Goal: Communication & Community: Participate in discussion

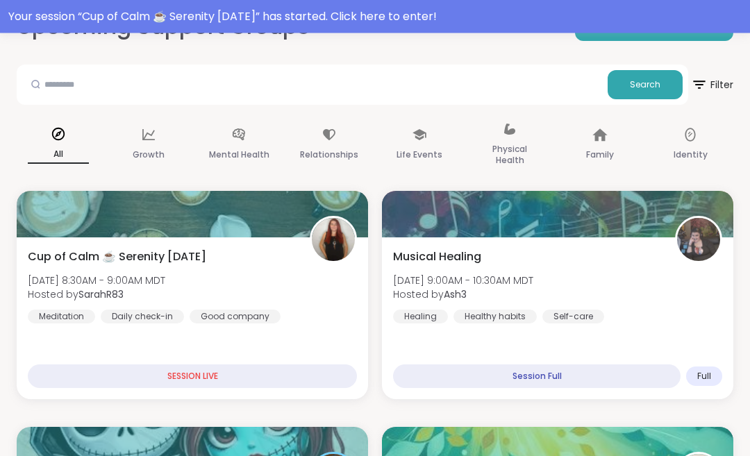
scroll to position [121, 0]
click at [305, 315] on div "Cup of Calm ☕ Serenity Sunday Sun, Sep 14 | 8:30AM - 9:00AM MDT Hosted by Sarah…" at bounding box center [192, 286] width 329 height 75
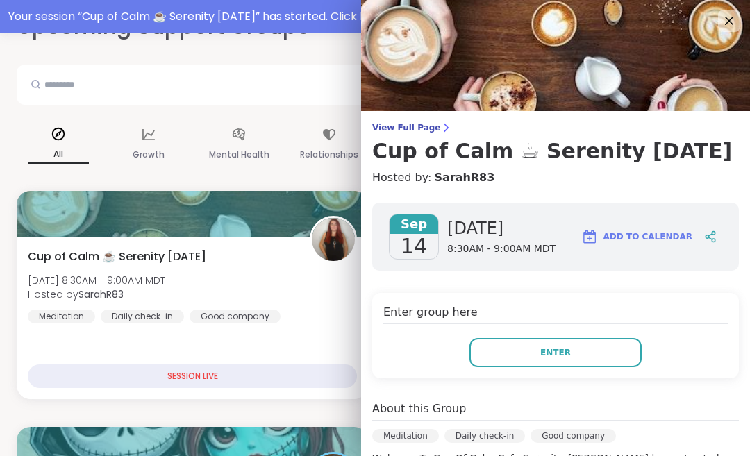
click at [584, 359] on button "Enter" at bounding box center [556, 352] width 172 height 29
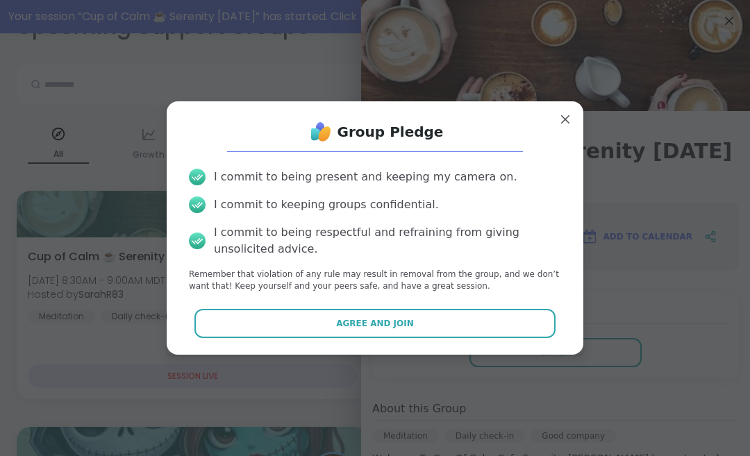
click at [476, 338] on button "Agree and Join" at bounding box center [376, 323] width 362 height 29
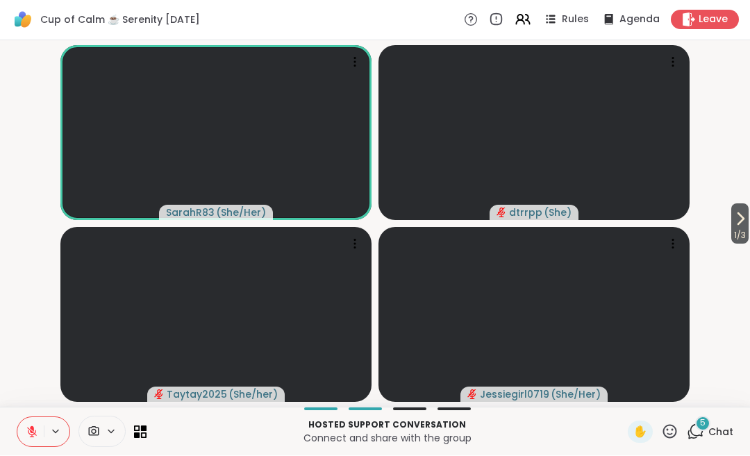
click at [703, 425] on span "5" at bounding box center [703, 424] width 6 height 12
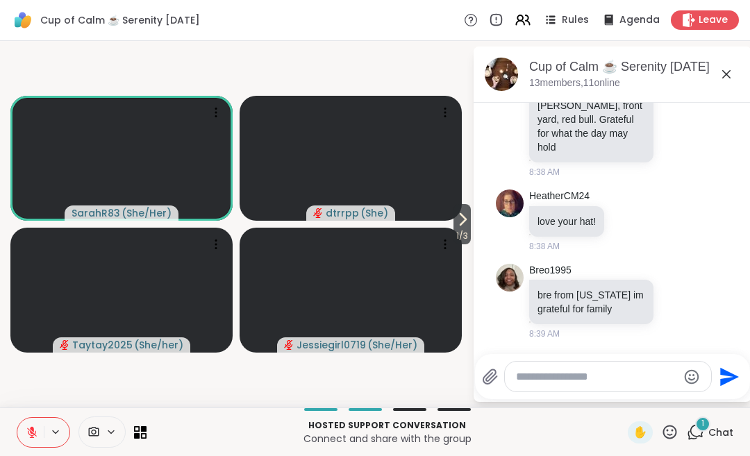
scroll to position [3341, 0]
click at [538, 382] on textarea "Type your message" at bounding box center [597, 377] width 162 height 14
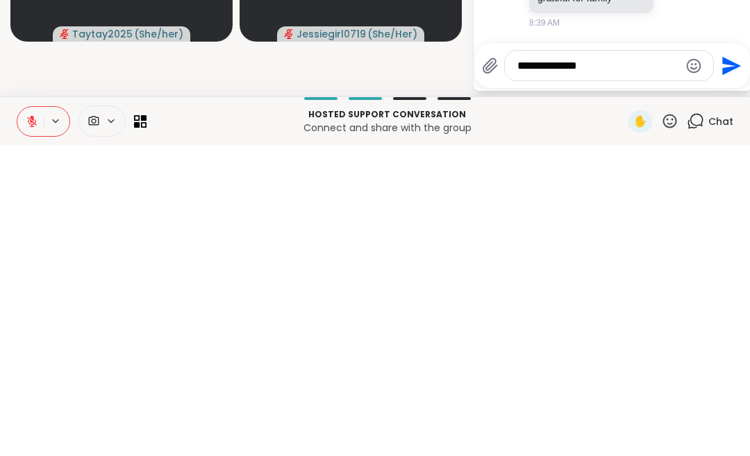
type textarea "**********"
click at [736, 366] on icon "Send" at bounding box center [730, 377] width 22 height 22
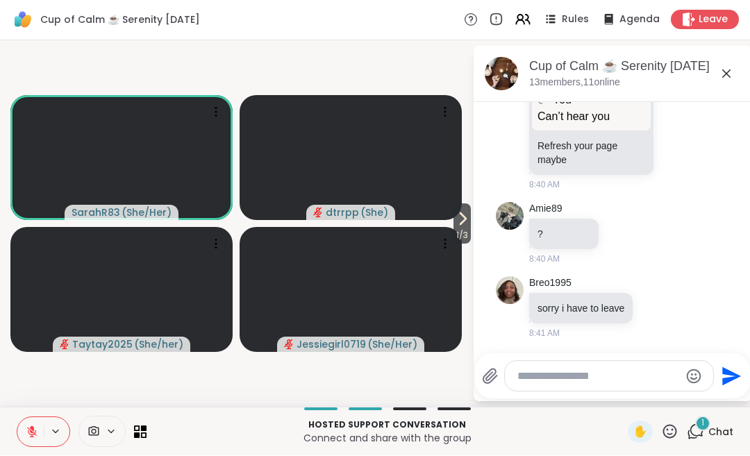
scroll to position [3696, 0]
click at [534, 381] on textarea "Type your message" at bounding box center [599, 377] width 162 height 14
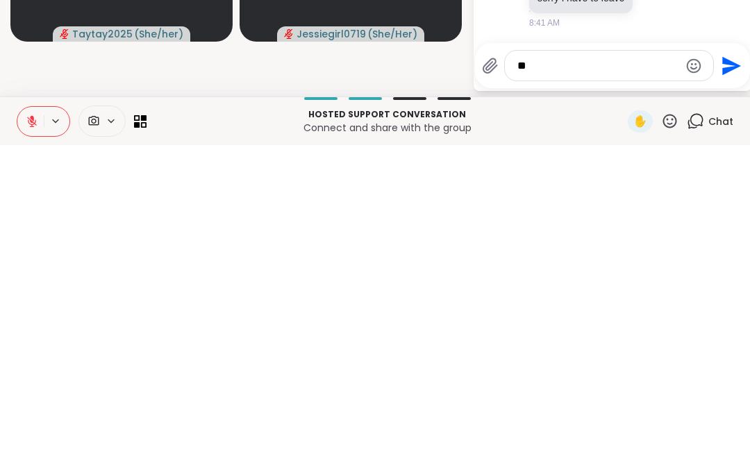
type textarea "*"
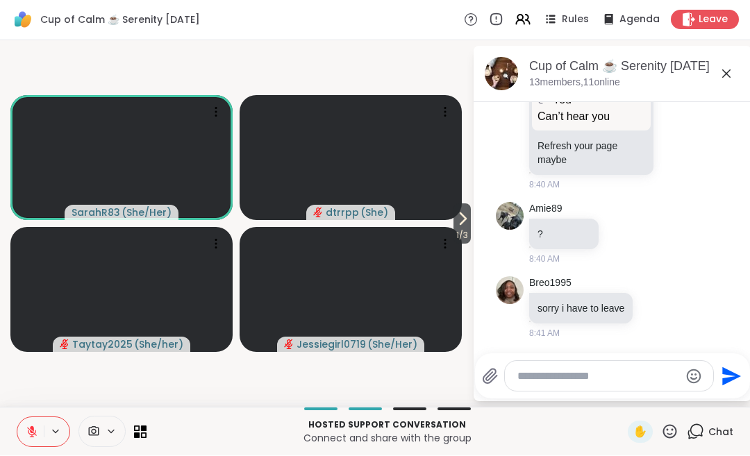
click at [35, 427] on icon at bounding box center [32, 433] width 13 height 13
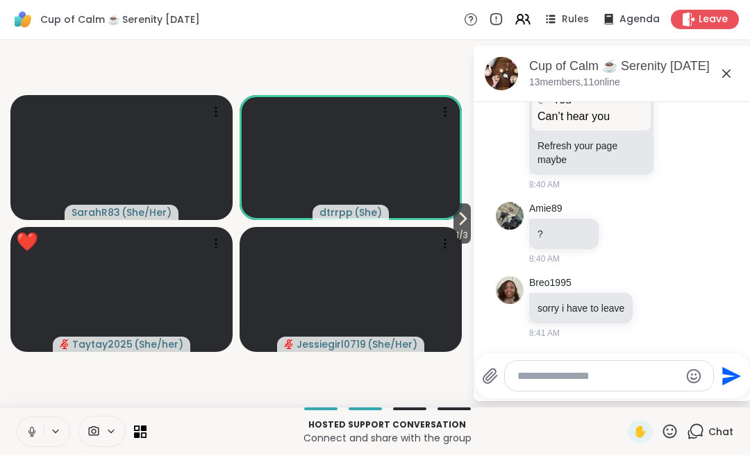
click at [36, 428] on icon at bounding box center [32, 433] width 13 height 13
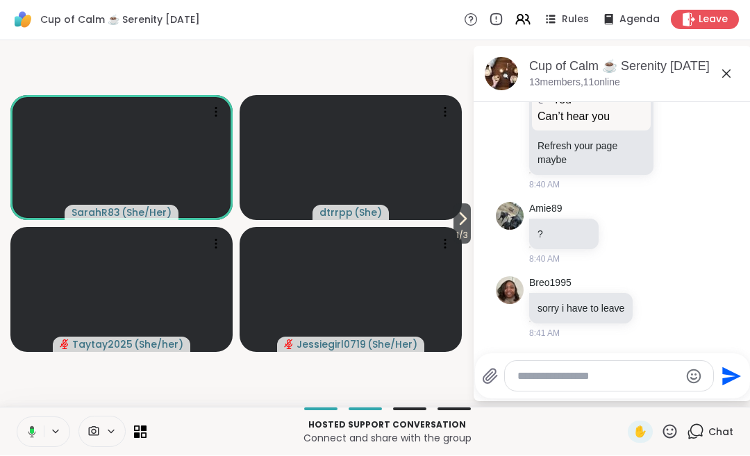
click at [41, 430] on button at bounding box center [29, 432] width 28 height 29
click at [39, 429] on button at bounding box center [29, 432] width 28 height 29
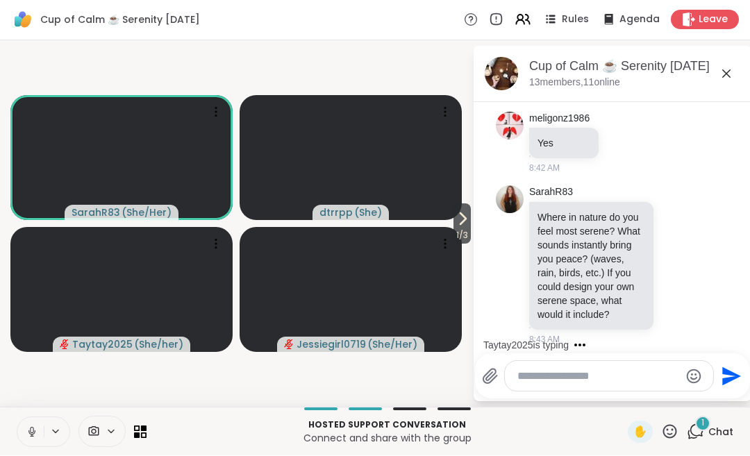
scroll to position [3955, 0]
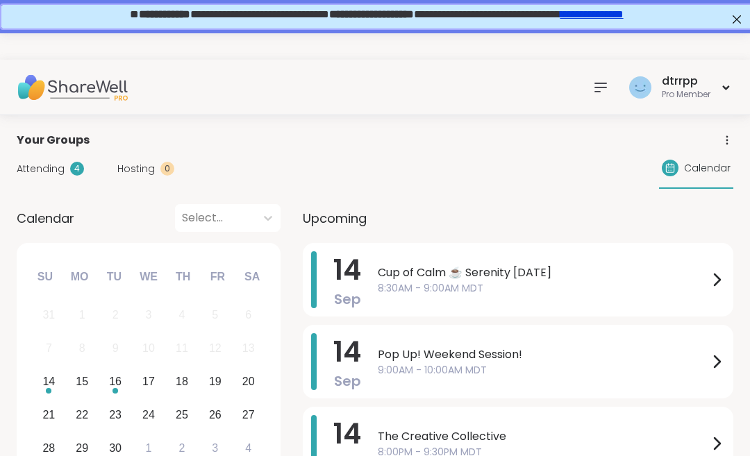
click at [719, 256] on div at bounding box center [717, 280] width 17 height 57
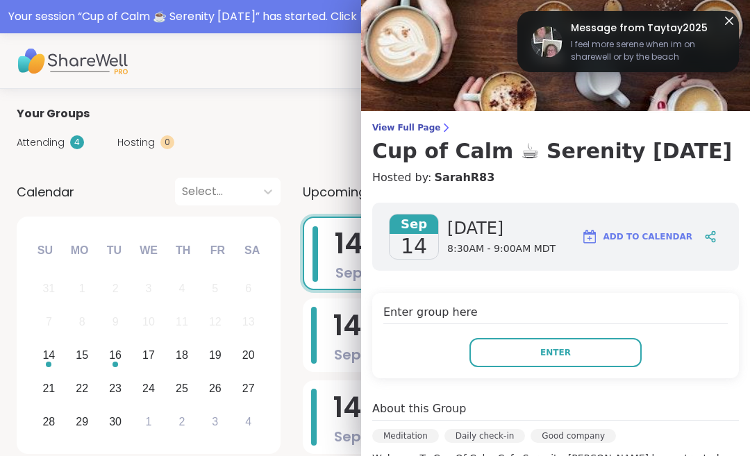
click at [561, 357] on span "Enter" at bounding box center [556, 353] width 31 height 13
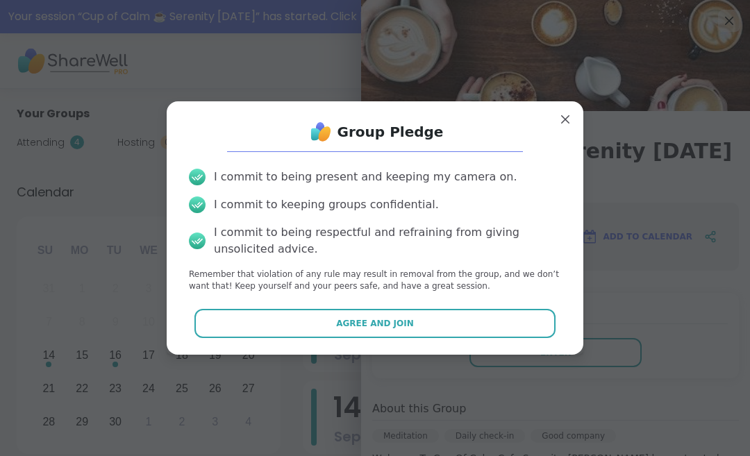
click at [434, 330] on button "Agree and Join" at bounding box center [376, 323] width 362 height 29
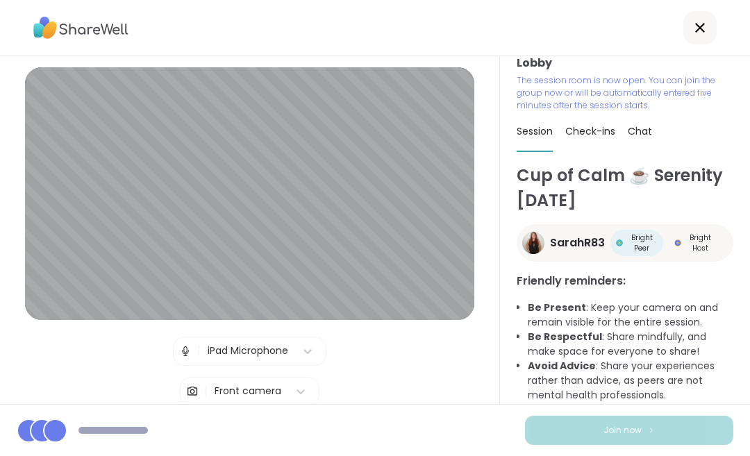
scroll to position [13, 0]
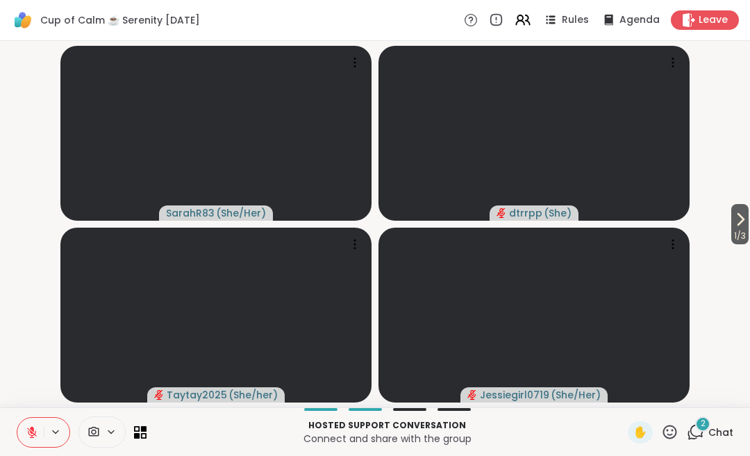
click at [749, 227] on button "1 / 3" at bounding box center [740, 224] width 17 height 40
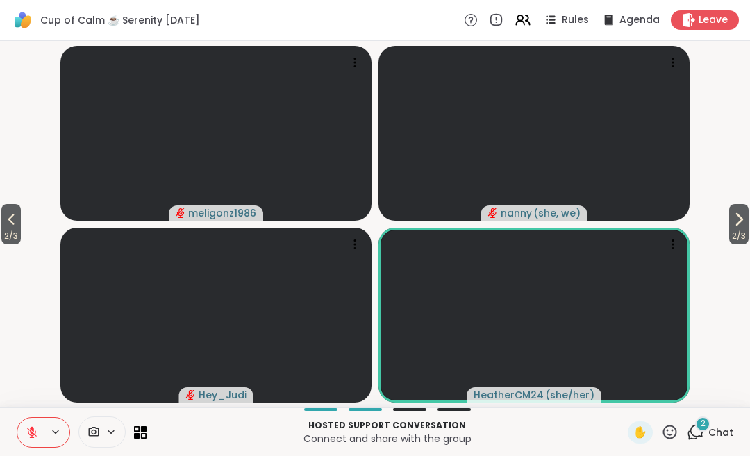
click at [744, 230] on span "2 / 3" at bounding box center [739, 236] width 19 height 17
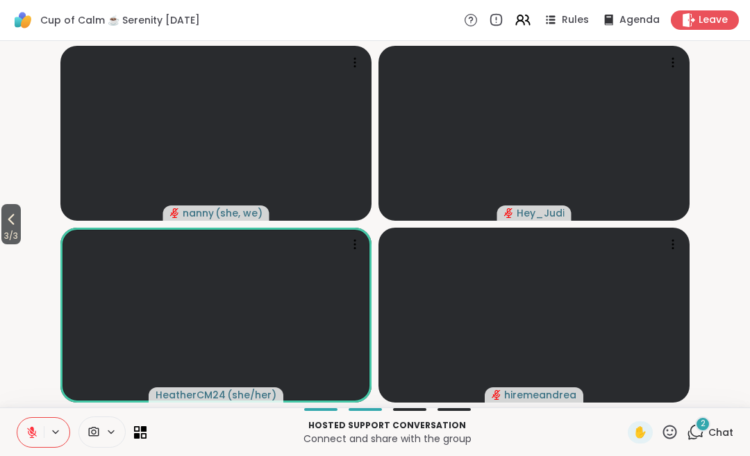
click at [19, 225] on icon at bounding box center [11, 219] width 17 height 17
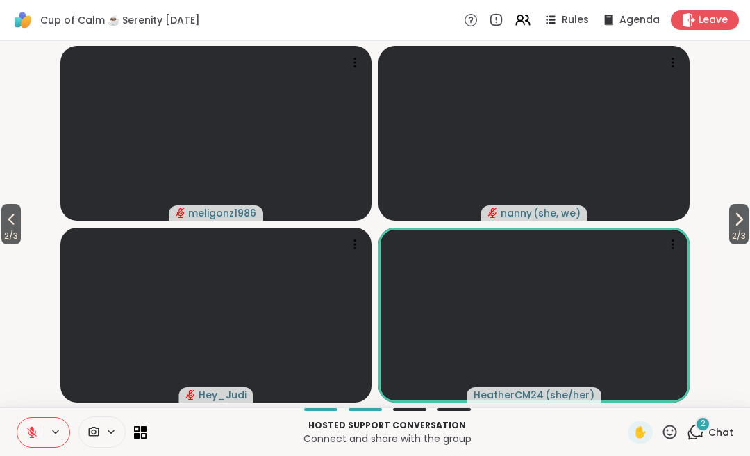
click at [14, 222] on icon at bounding box center [11, 219] width 6 height 11
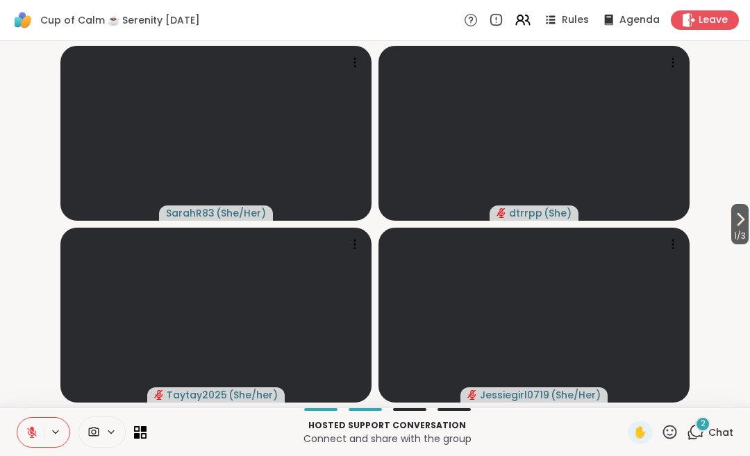
click at [708, 425] on div "2" at bounding box center [702, 424] width 15 height 15
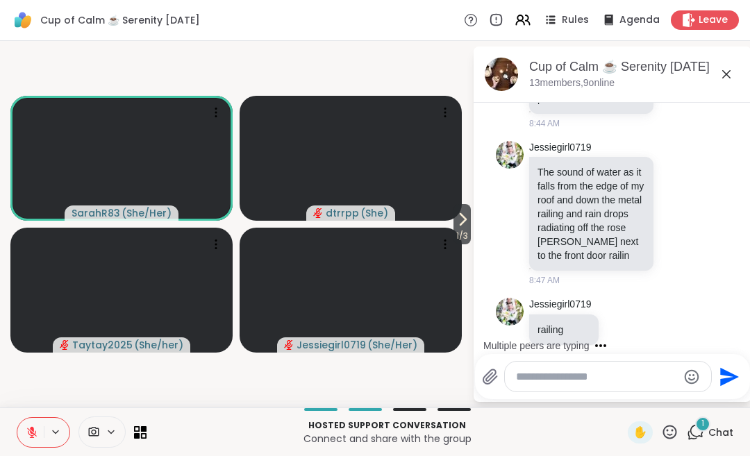
scroll to position [4402, 0]
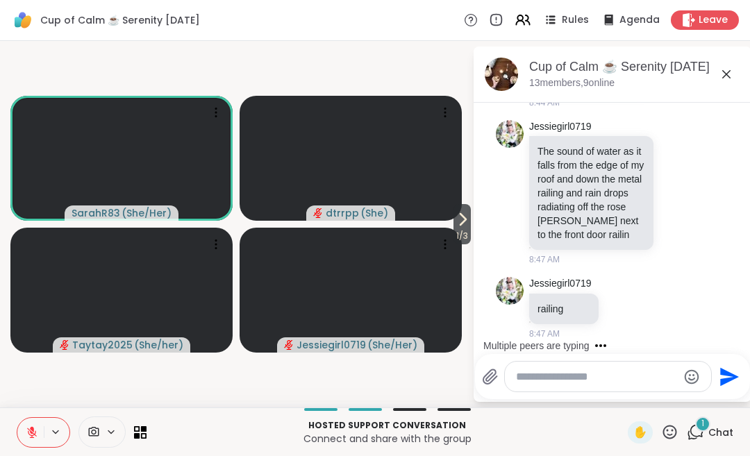
click at [720, 24] on span "Leave" at bounding box center [713, 20] width 29 height 14
click at [734, 82] on icon at bounding box center [726, 74] width 17 height 17
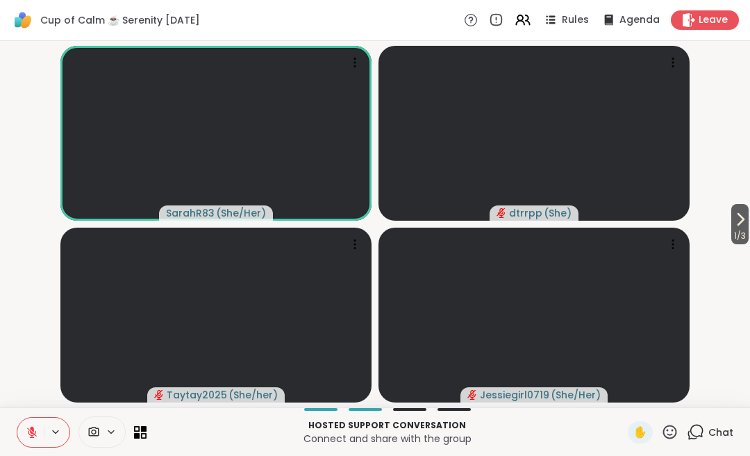
click at [712, 19] on span "Leave" at bounding box center [713, 20] width 29 height 14
click at [711, 24] on span "Leave" at bounding box center [713, 20] width 29 height 14
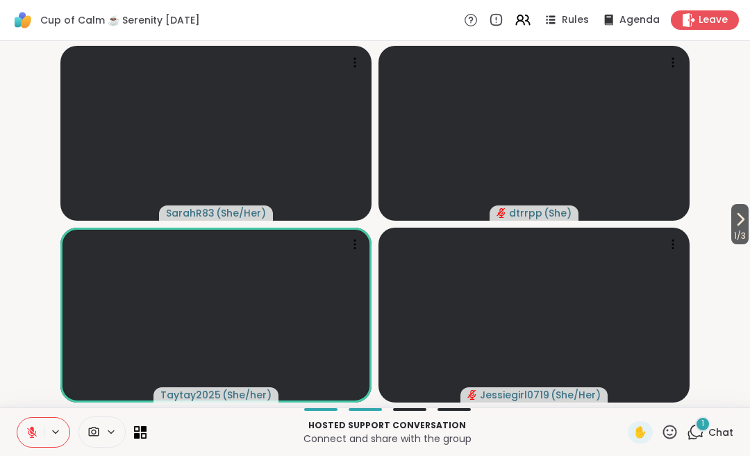
click at [720, 19] on span "Leave" at bounding box center [713, 20] width 29 height 14
click at [717, 25] on span "Leave" at bounding box center [713, 20] width 29 height 14
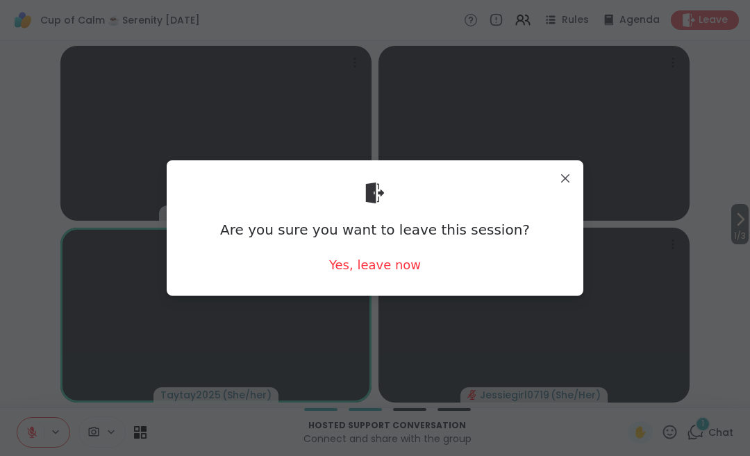
click at [404, 266] on div "Yes, leave now" at bounding box center [375, 264] width 92 height 17
